Goal: Information Seeking & Learning: Learn about a topic

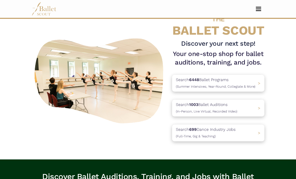
scroll to position [18, 0]
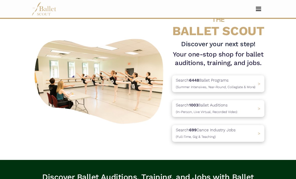
click at [254, 82] on p "Search 6448 Ballet Programs (Summer Intensives, Year-Round, Collegiate & More)" at bounding box center [215, 83] width 79 height 13
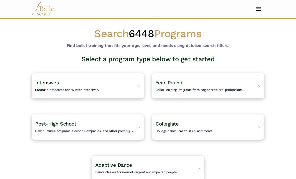
click at [134, 90] on div "Intensives Summer intensives and Winter intensives. >" at bounding box center [88, 85] width 112 height 25
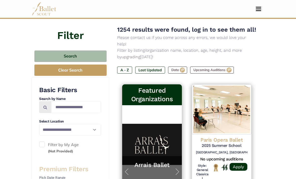
scroll to position [51, 0]
click at [92, 129] on select "**********" at bounding box center [70, 130] width 62 height 12
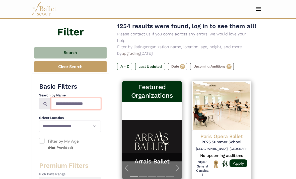
click at [86, 101] on input "Search by names..." at bounding box center [76, 104] width 50 height 12
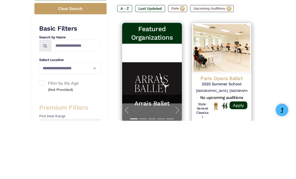
scroll to position [113, 0]
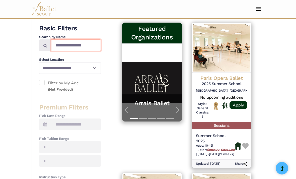
type input "**********"
click at [92, 65] on select "**********" at bounding box center [70, 68] width 62 height 12
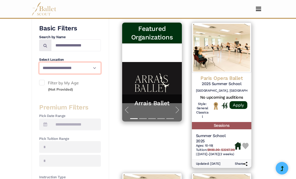
click at [93, 70] on select "**********" at bounding box center [70, 68] width 62 height 12
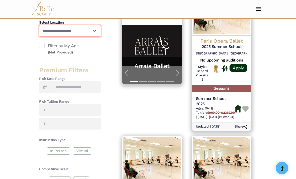
scroll to position [155, 0]
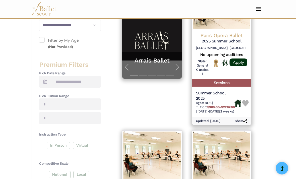
click at [62, 142] on div "In Person Virtual" at bounding box center [70, 146] width 62 height 9
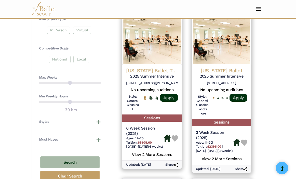
click at [83, 158] on button "Search" at bounding box center [69, 162] width 59 height 12
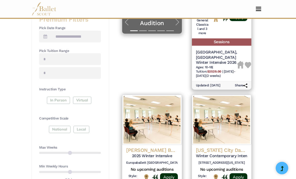
scroll to position [200, 0]
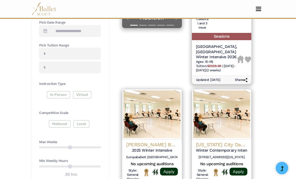
click at [236, 141] on h4 "[US_STATE] City Dance Alliance ([GEOGRAPHIC_DATA])" at bounding box center [221, 144] width 51 height 7
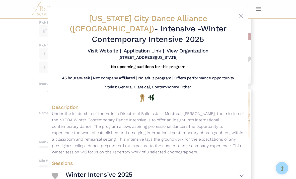
scroll to position [0, 0]
click at [238, 18] on button "Close" at bounding box center [241, 16] width 6 height 6
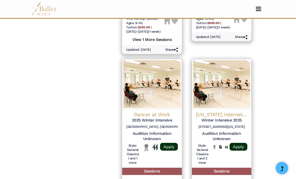
scroll to position [554, 0]
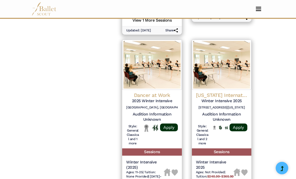
click at [217, 92] on h4 "Oklahoma International Dance Festival" at bounding box center [221, 95] width 51 height 7
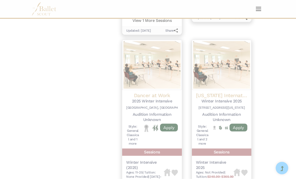
scroll to position [574, 0]
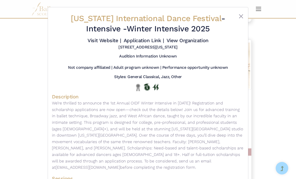
click at [242, 15] on button "Close" at bounding box center [241, 16] width 6 height 6
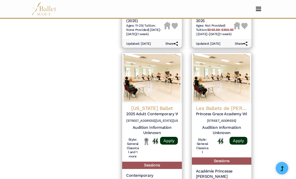
scroll to position [727, 0]
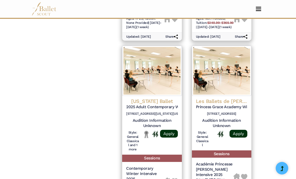
click at [167, 98] on h4 "Washington Ballet" at bounding box center [151, 101] width 51 height 7
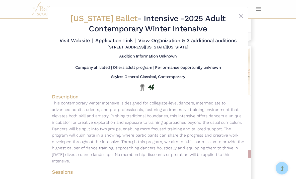
click at [237, 20] on div at bounding box center [236, 24] width 16 height 23
click at [242, 17] on button "Close" at bounding box center [241, 16] width 6 height 6
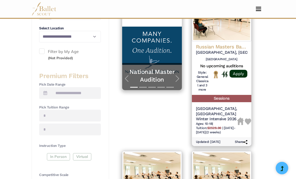
scroll to position [137, 0]
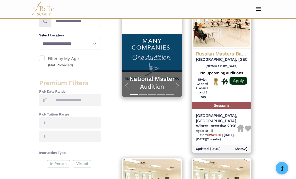
click at [46, 101] on span at bounding box center [45, 100] width 12 height 12
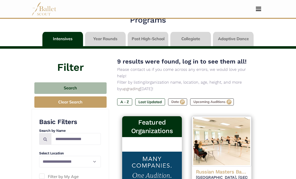
scroll to position [19, 0]
click at [264, 4] on nav "Home Search Organizations Programs Auditions Jobs" at bounding box center [148, 9] width 233 height 18
click at [260, 7] on button "Toggle navigation" at bounding box center [258, 9] width 12 height 5
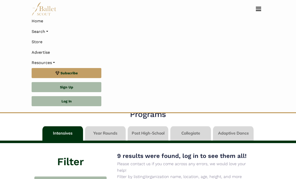
click at [46, 97] on link "Log In" at bounding box center [67, 101] width 70 height 10
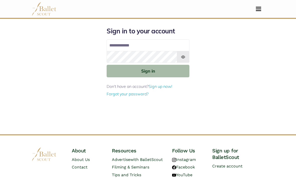
click at [146, 45] on input "Email address" at bounding box center [148, 45] width 83 height 12
type input "**********"
click at [148, 70] on button "Sign in" at bounding box center [148, 71] width 83 height 12
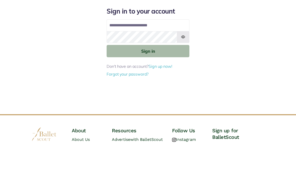
click at [165, 80] on button "Sign in" at bounding box center [148, 86] width 83 height 12
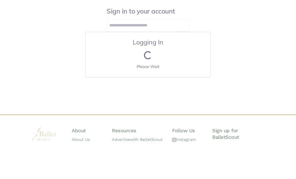
scroll to position [35, 0]
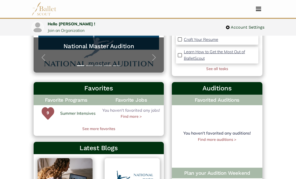
scroll to position [104, 0]
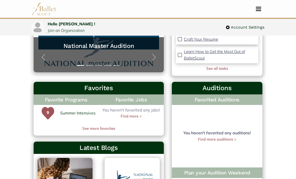
click at [44, 107] on img at bounding box center [48, 113] width 13 height 13
click at [85, 113] on link "Summer Intensives" at bounding box center [77, 113] width 35 height 7
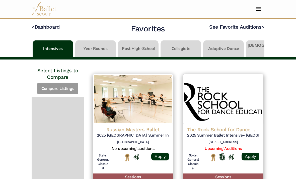
click at [56, 27] on link "< Dashboard" at bounding box center [46, 27] width 28 height 6
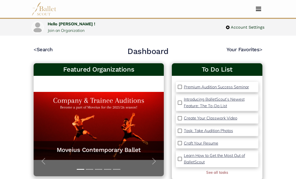
click at [257, 9] on span "Toggle navigation" at bounding box center [258, 9] width 5 height 1
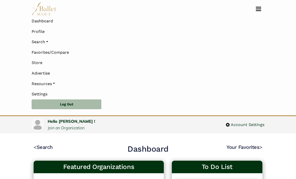
click at [48, 43] on link "Search" at bounding box center [148, 42] width 233 height 11
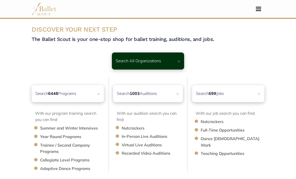
scroll to position [2, 0]
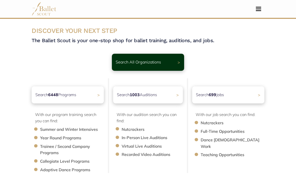
click at [87, 131] on li "Summer and Winter Intensives" at bounding box center [74, 129] width 69 height 7
click at [73, 96] on p "Search 6448 Programs" at bounding box center [55, 94] width 41 height 7
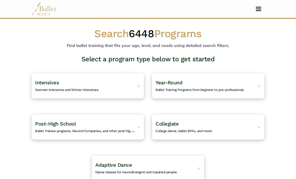
click at [42, 86] on h4 "Intensives Summer intensives and Winter intensives." at bounding box center [67, 85] width 64 height 13
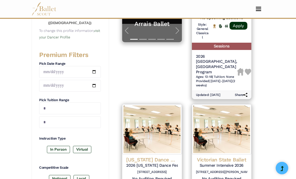
scroll to position [179, 0]
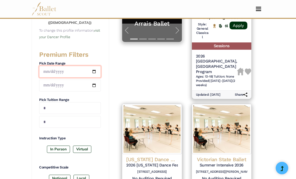
click at [83, 70] on input "date" at bounding box center [70, 72] width 62 height 12
click at [86, 67] on input "**********" at bounding box center [70, 72] width 62 height 12
type input "**********"
click at [90, 84] on input "date" at bounding box center [70, 85] width 62 height 12
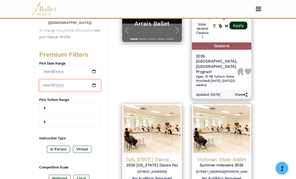
type input "**********"
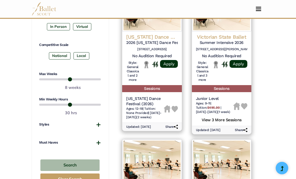
scroll to position [302, 0]
type input "*"
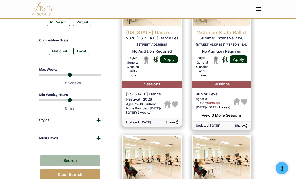
scroll to position [322, 0]
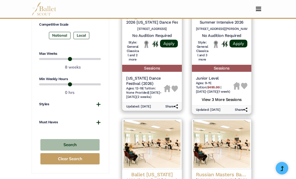
click at [84, 139] on button "Search" at bounding box center [69, 145] width 59 height 12
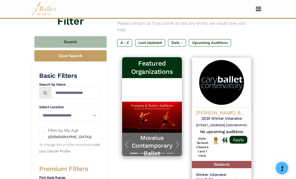
scroll to position [68, 0]
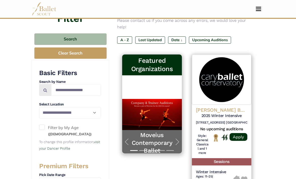
click at [236, 81] on img at bounding box center [221, 79] width 59 height 50
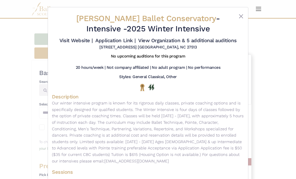
scroll to position [0, 0]
click at [241, 14] on button "Close" at bounding box center [241, 16] width 6 height 6
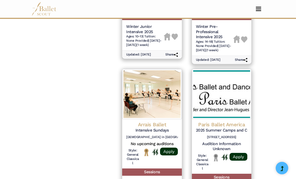
scroll to position [522, 0]
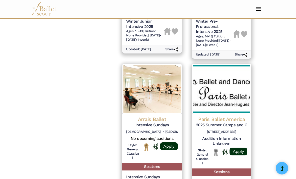
click at [232, 93] on img at bounding box center [221, 89] width 59 height 50
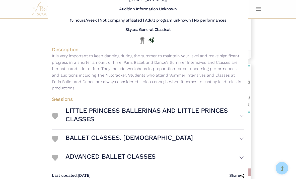
click at [239, 160] on button "ADVANCED BALLET CLASSES" at bounding box center [154, 157] width 178 height 15
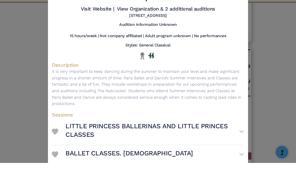
scroll to position [538, 0]
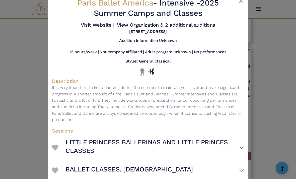
click at [238, 3] on button "Close" at bounding box center [241, 1] width 6 height 6
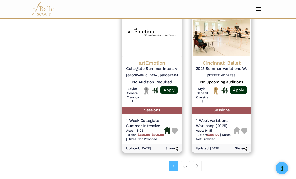
scroll to position [806, 0]
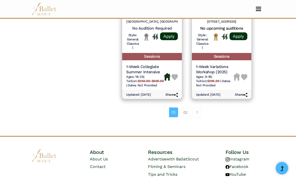
click at [183, 107] on link "02" at bounding box center [185, 112] width 10 height 10
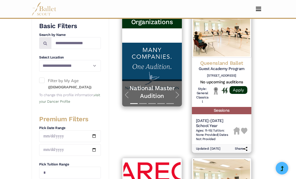
scroll to position [115, 0]
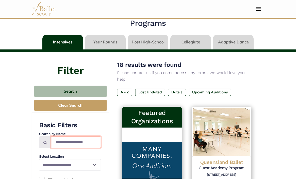
click at [82, 143] on input "Search by names..." at bounding box center [76, 142] width 50 height 12
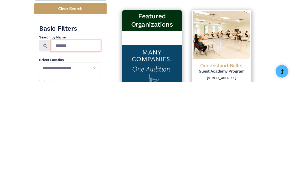
type input "******"
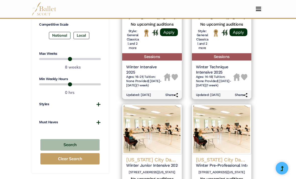
scroll to position [322, 0]
click at [41, 83] on input "range" at bounding box center [70, 84] width 62 height 6
click at [43, 82] on input "range" at bounding box center [70, 84] width 62 height 6
type input "*"
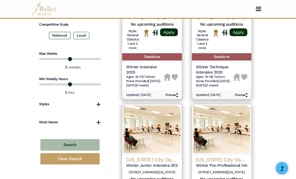
click at [94, 139] on button "Search" at bounding box center [69, 145] width 59 height 12
